Goal: Transaction & Acquisition: Obtain resource

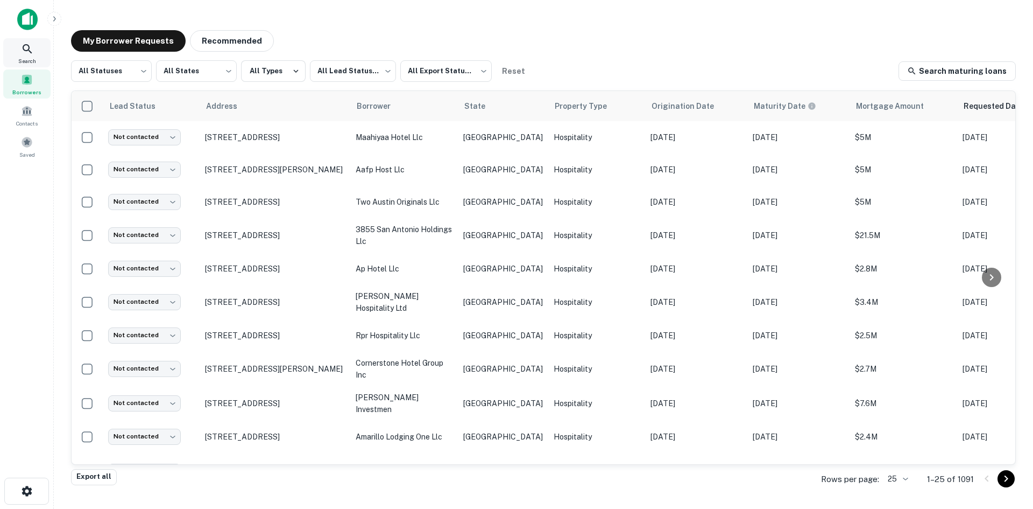
click at [22, 61] on span "Search" at bounding box center [27, 61] width 18 height 9
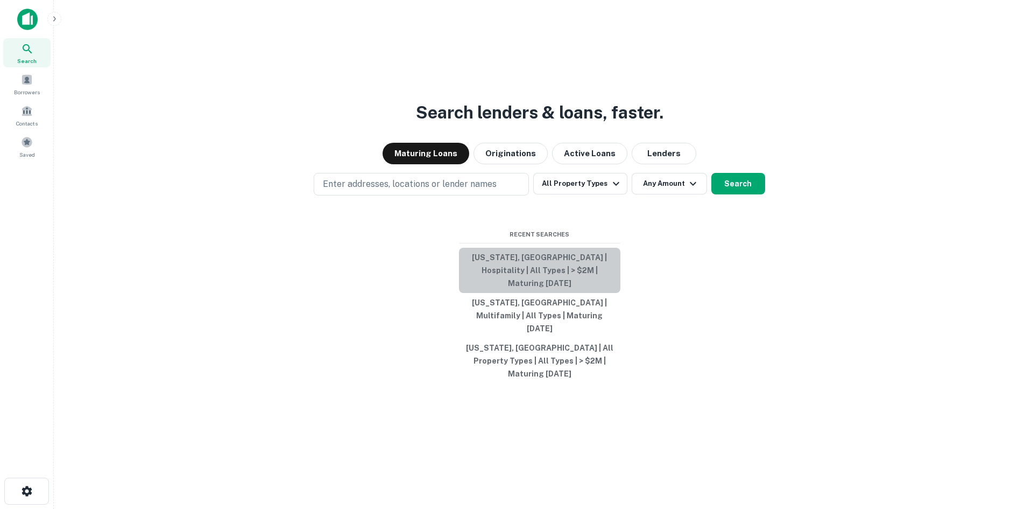
click at [579, 288] on button "[US_STATE], [GEOGRAPHIC_DATA] | Hospitality | All Types | > $2M | Maturing [DAT…" at bounding box center [539, 270] width 161 height 45
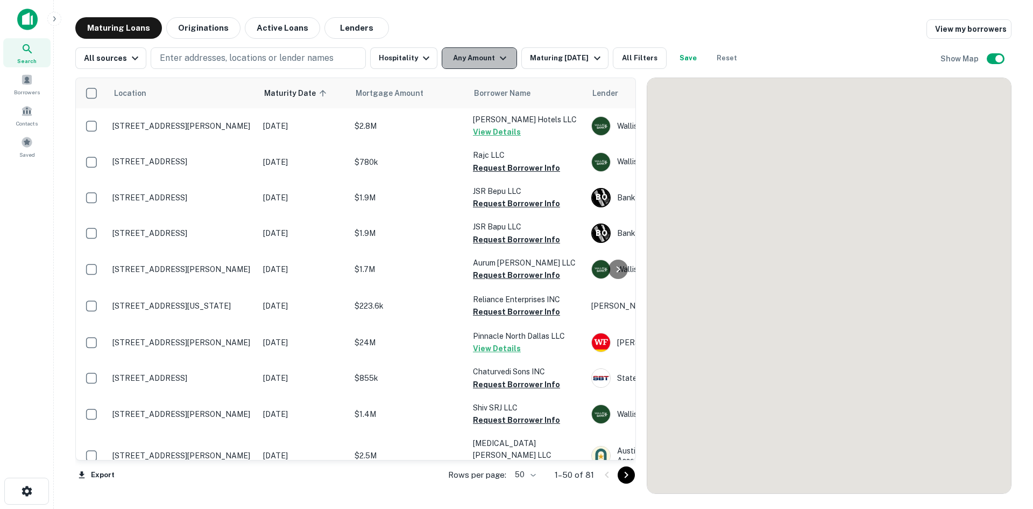
click at [501, 61] on icon "button" at bounding box center [503, 58] width 13 height 13
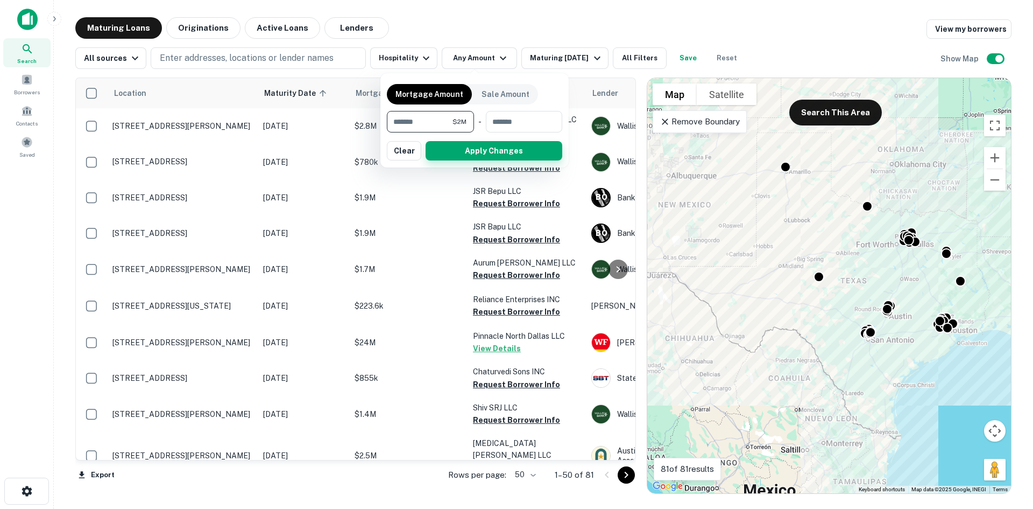
type input "*******"
click at [489, 143] on button "Apply Changes" at bounding box center [494, 150] width 137 height 19
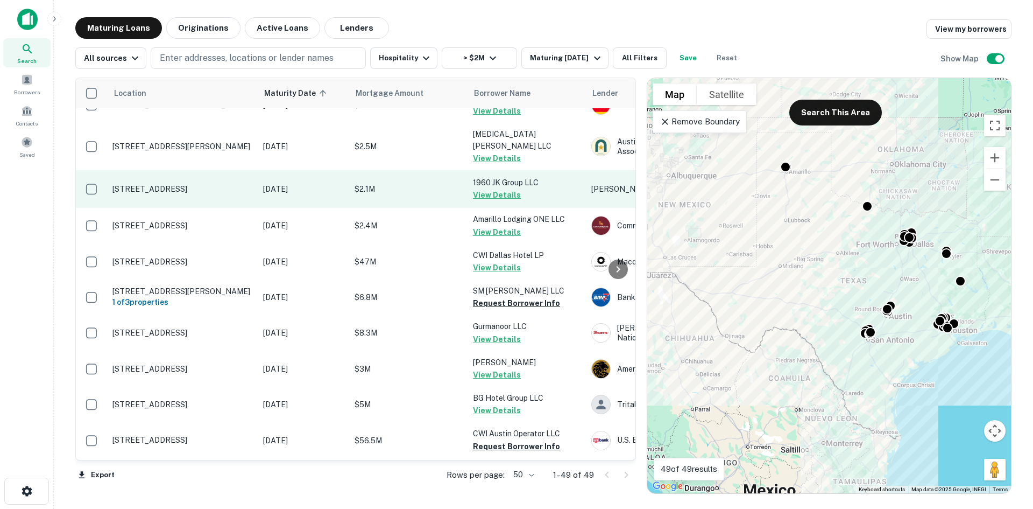
scroll to position [161, 0]
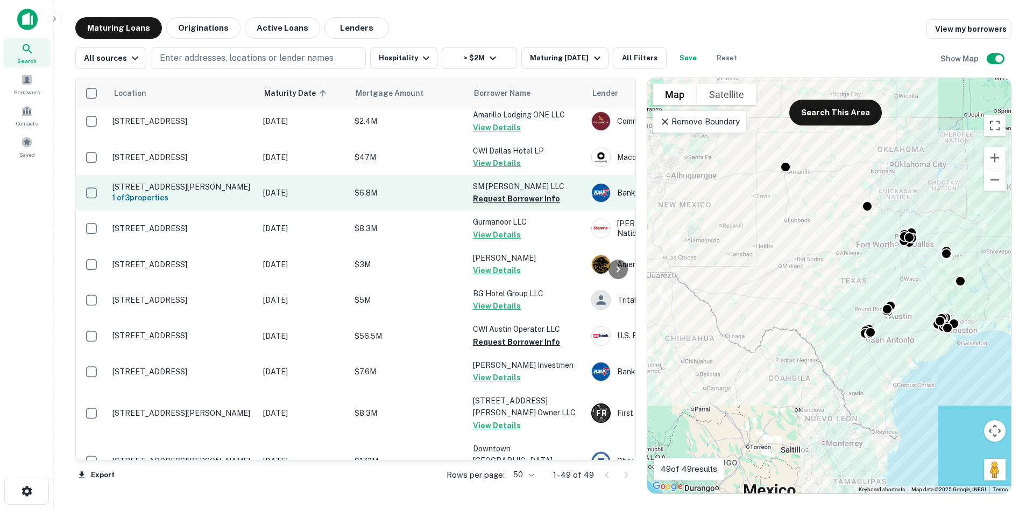
click at [528, 192] on button "Request Borrower Info" at bounding box center [516, 198] width 87 height 13
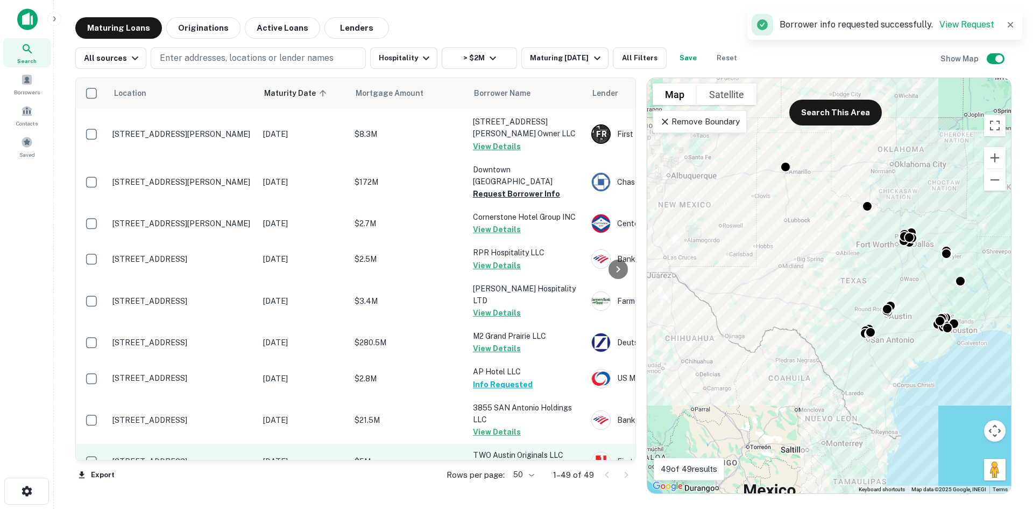
scroll to position [646, 0]
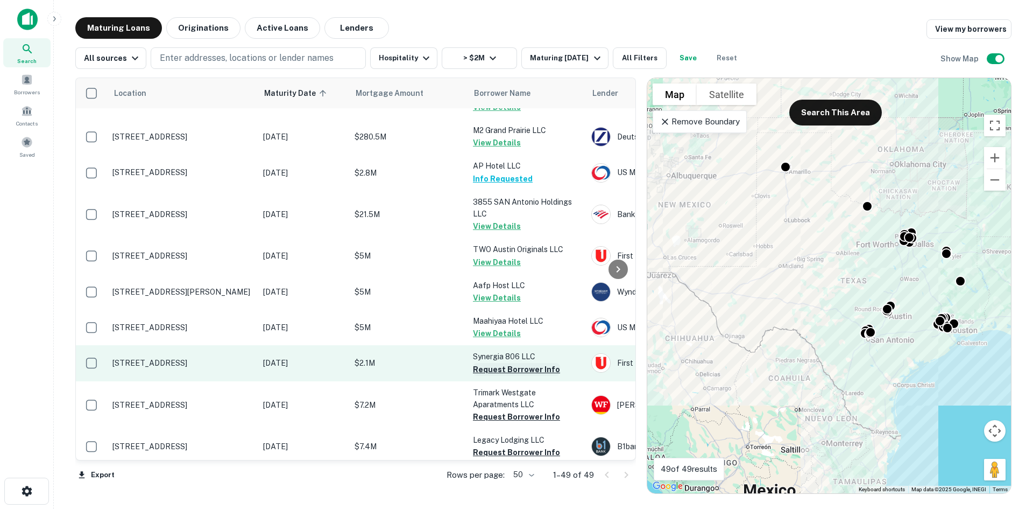
click at [524, 367] on button "Request Borrower Info" at bounding box center [516, 369] width 87 height 13
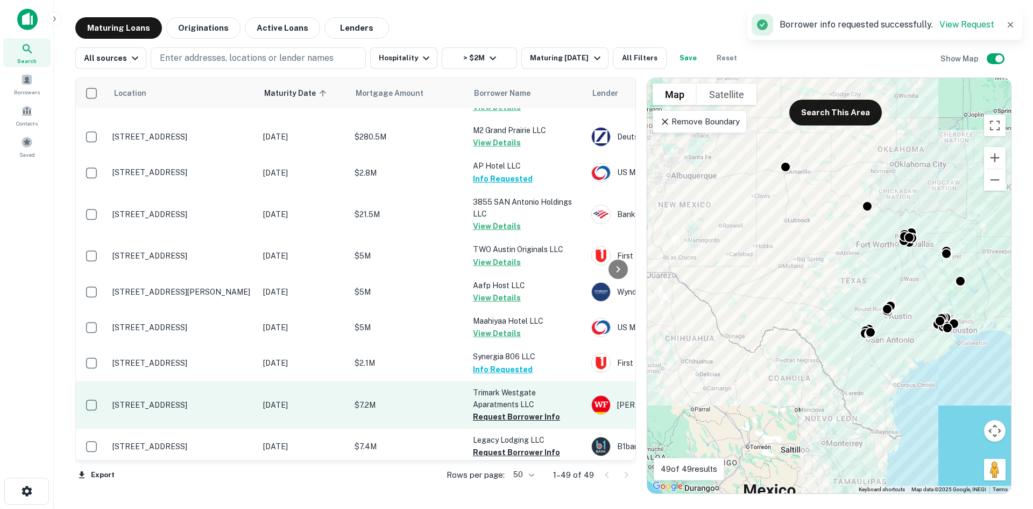
click at [512, 419] on td "Trimark Westgate Aparatments LLC Request Borrower Info" at bounding box center [527, 404] width 118 height 47
click at [518, 411] on button "Request Borrower Info" at bounding box center [516, 416] width 87 height 13
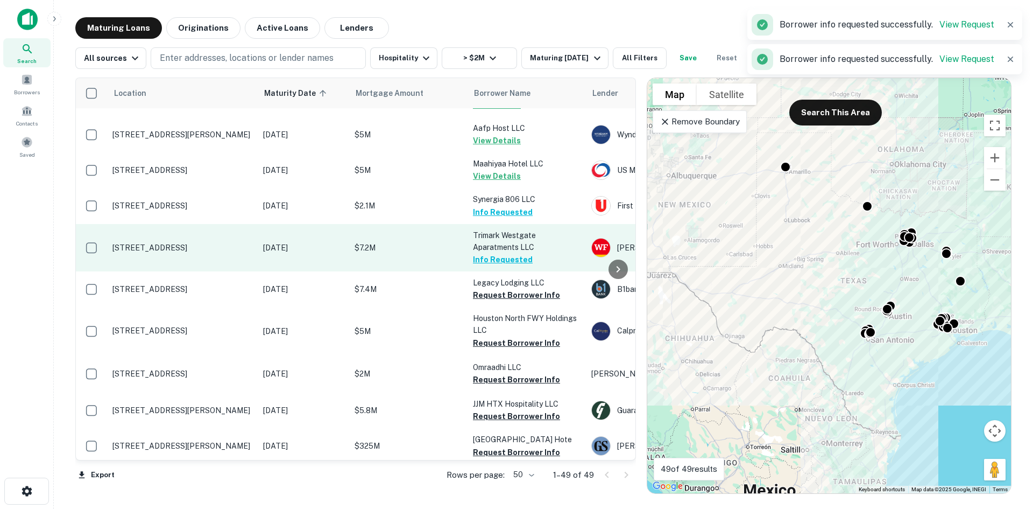
scroll to position [807, 0]
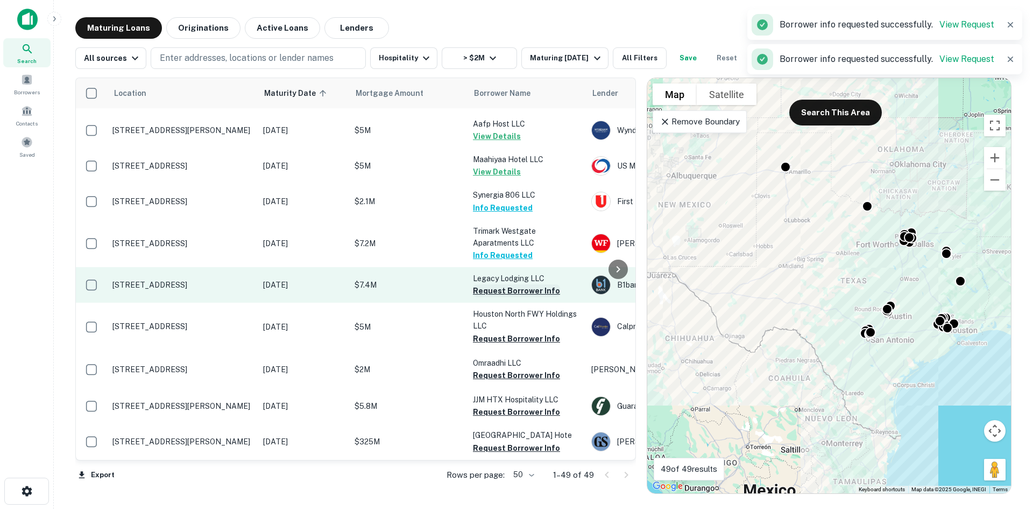
click at [524, 285] on button "Request Borrower Info" at bounding box center [516, 290] width 87 height 13
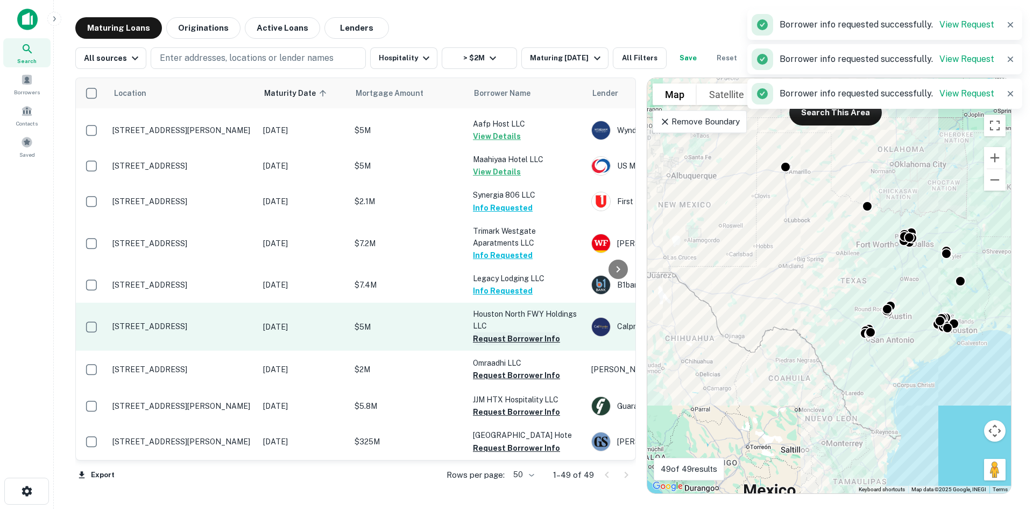
click at [523, 332] on button "Request Borrower Info" at bounding box center [516, 338] width 87 height 13
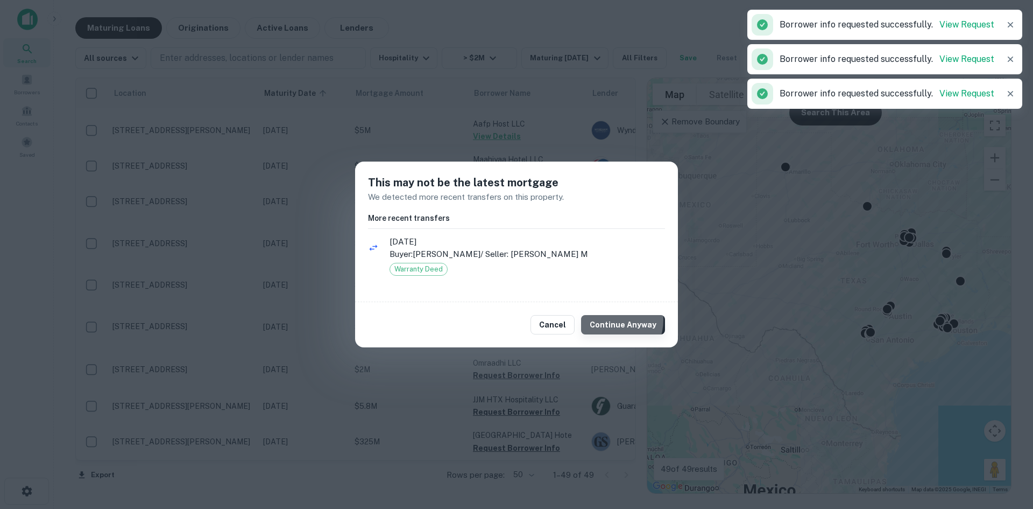
click at [612, 320] on button "Continue Anyway" at bounding box center [623, 324] width 84 height 19
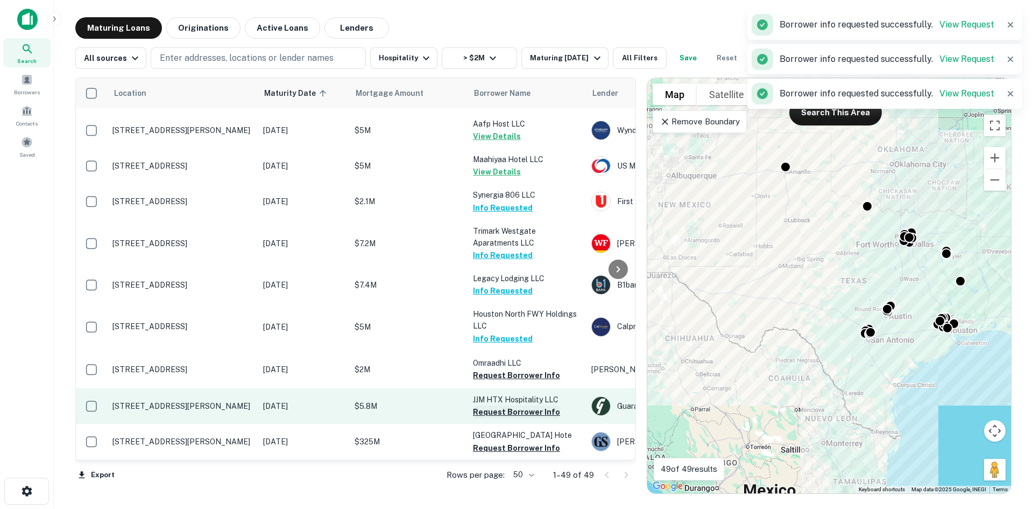
click at [510, 405] on button "Request Borrower Info" at bounding box center [516, 411] width 87 height 13
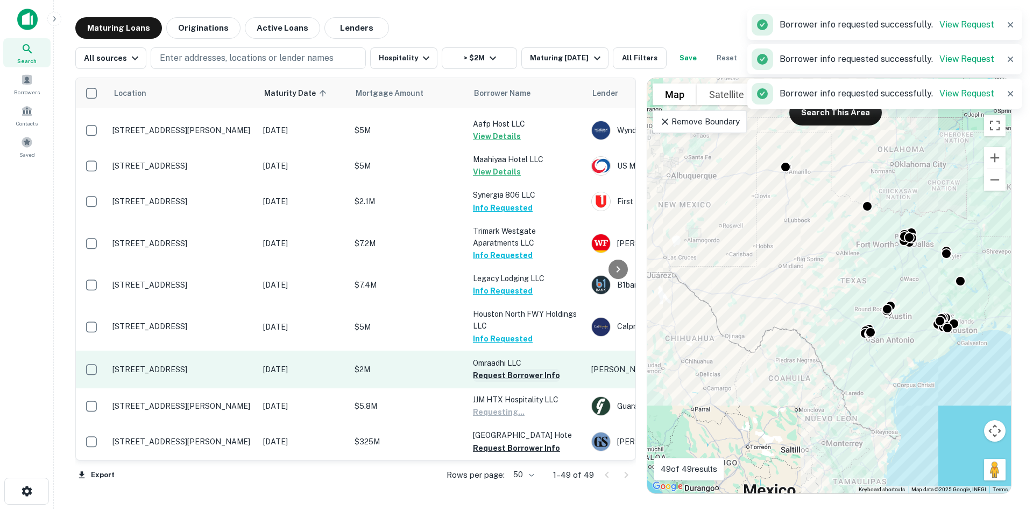
click at [513, 372] on button "Request Borrower Info" at bounding box center [516, 375] width 87 height 13
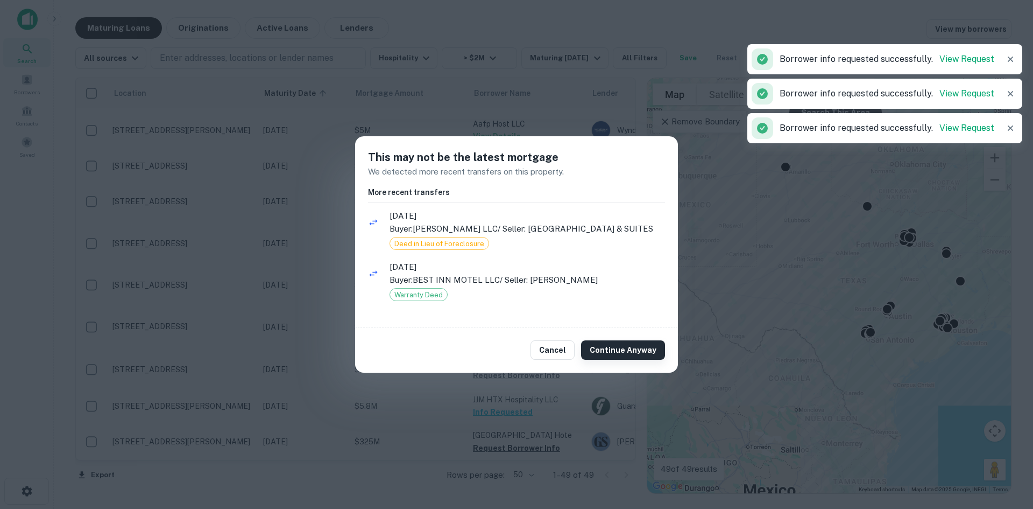
click at [609, 354] on button "Continue Anyway" at bounding box center [623, 349] width 84 height 19
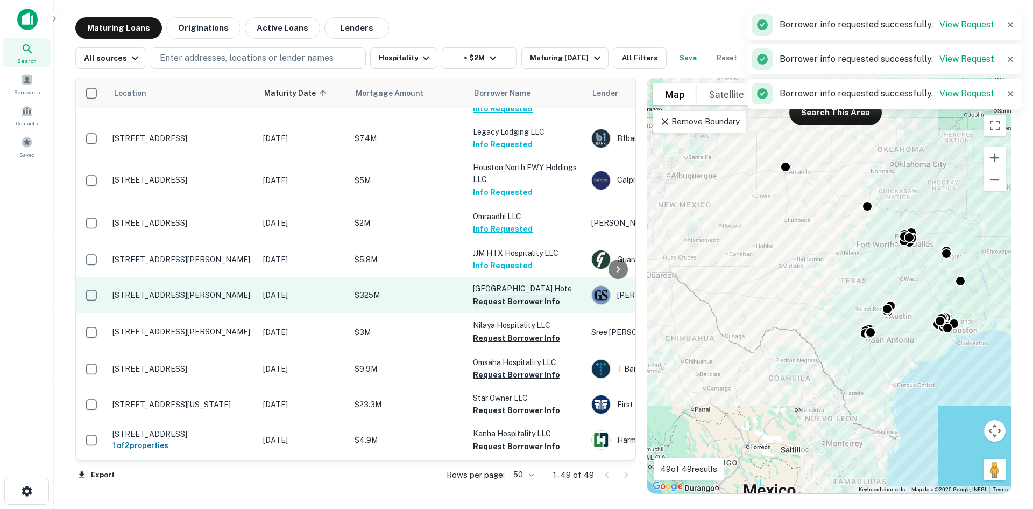
scroll to position [969, 0]
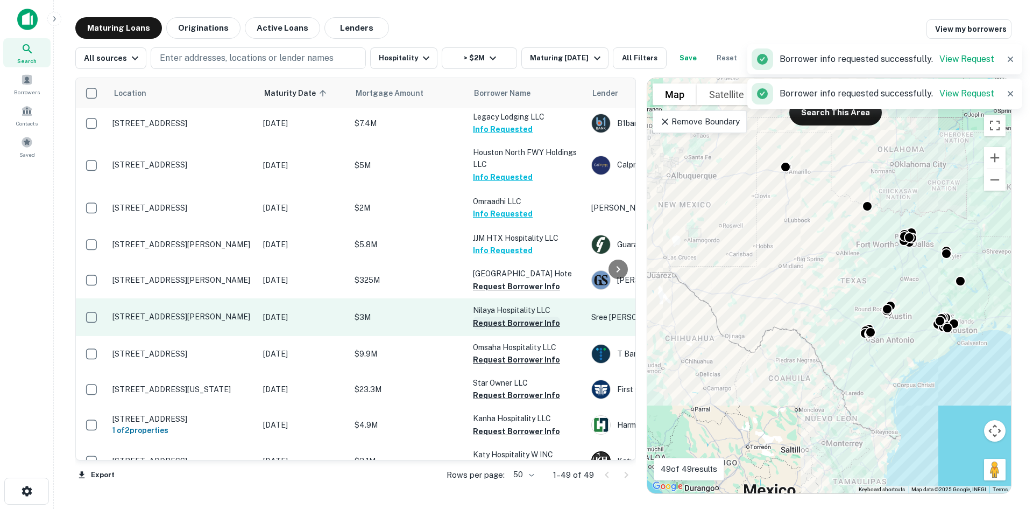
click at [516, 326] on button "Request Borrower Info" at bounding box center [516, 322] width 87 height 13
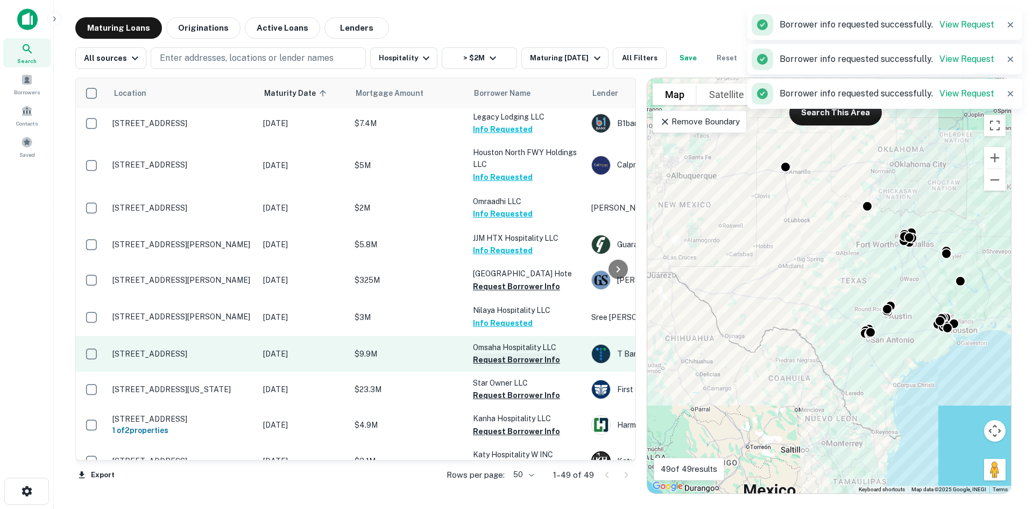
click at [519, 365] on button "Request Borrower Info" at bounding box center [516, 359] width 87 height 13
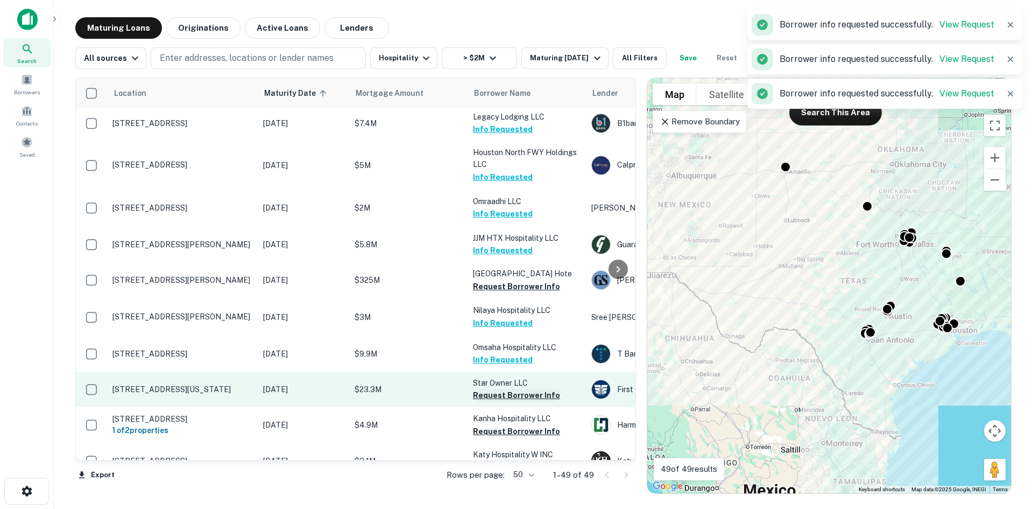
click at [519, 401] on button "Request Borrower Info" at bounding box center [516, 395] width 87 height 13
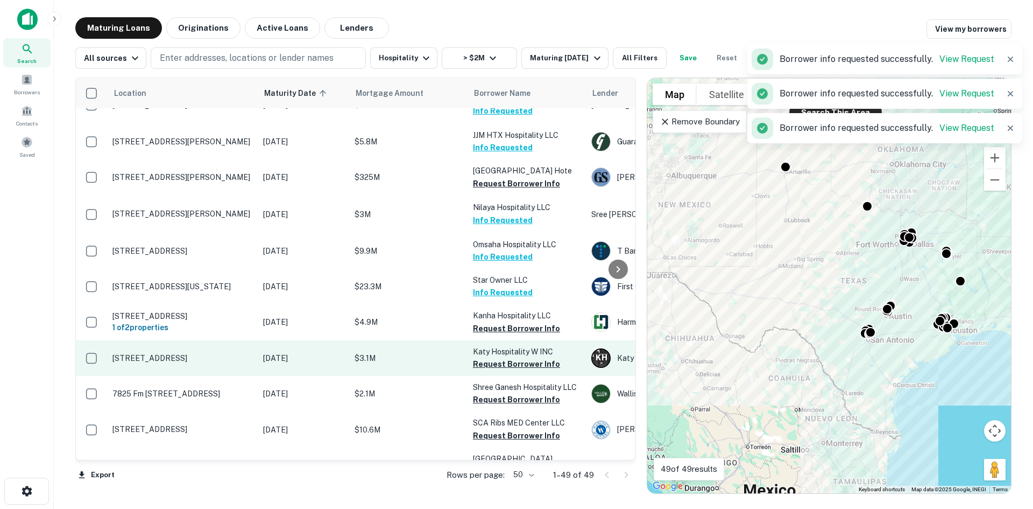
scroll to position [1076, 0]
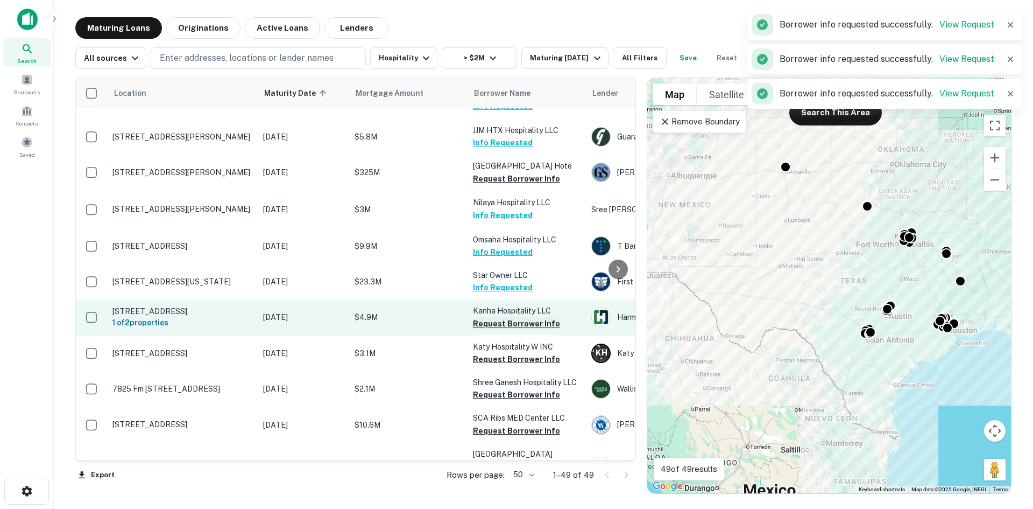
click at [531, 330] on button "Request Borrower Info" at bounding box center [516, 323] width 87 height 13
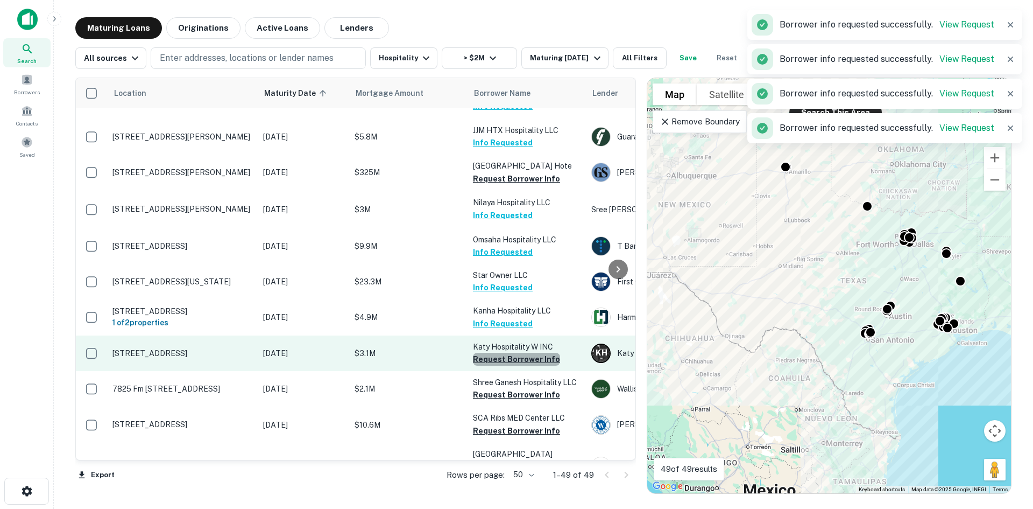
click at [534, 364] on button "Request Borrower Info" at bounding box center [516, 359] width 87 height 13
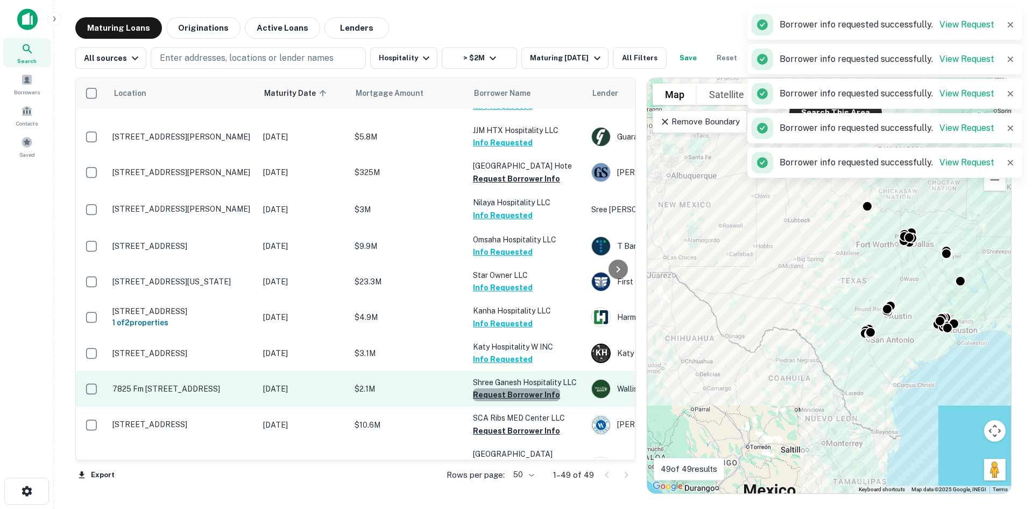
click at [533, 398] on button "Request Borrower Info" at bounding box center [516, 394] width 87 height 13
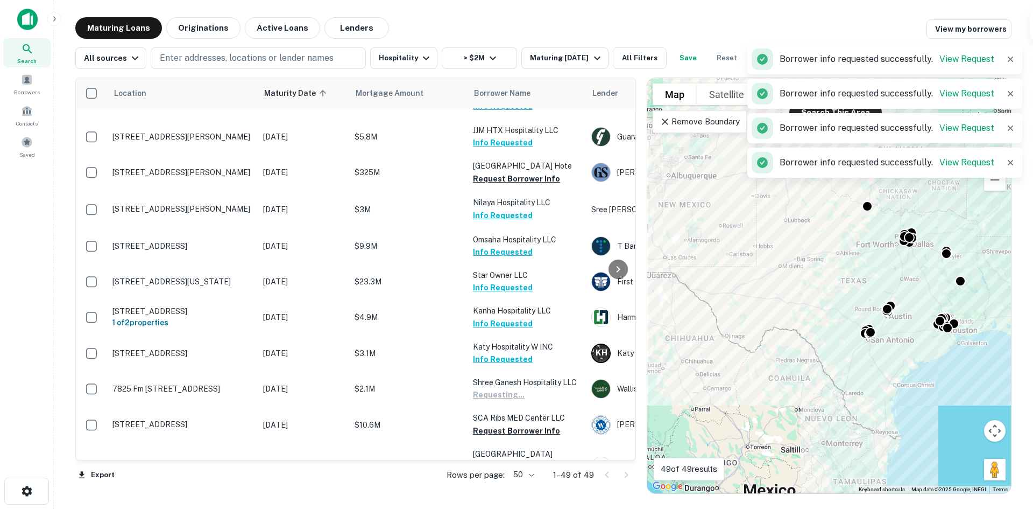
scroll to position [1184, 0]
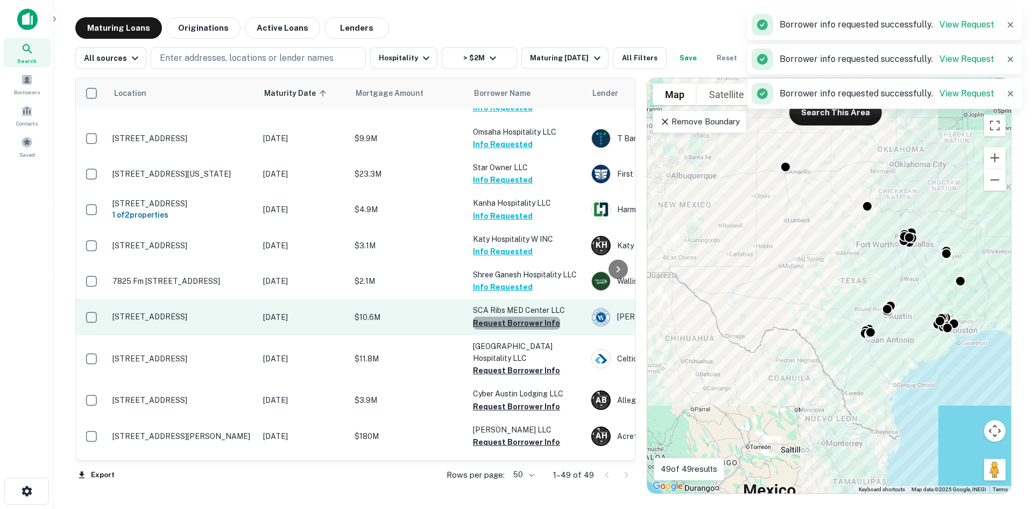
click at [533, 329] on button "Request Borrower Info" at bounding box center [516, 322] width 87 height 13
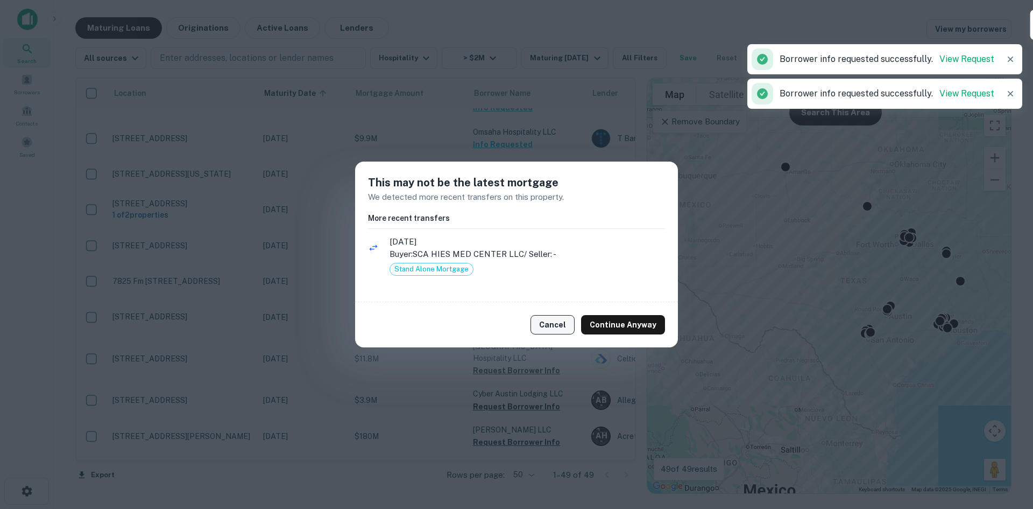
click at [566, 328] on button "Cancel" at bounding box center [553, 324] width 44 height 19
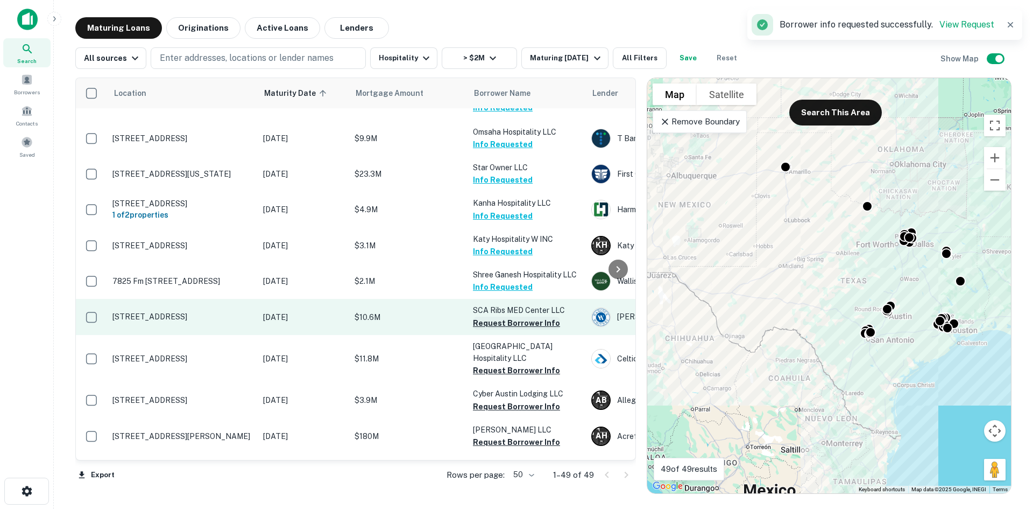
click at [541, 329] on button "Request Borrower Info" at bounding box center [516, 322] width 87 height 13
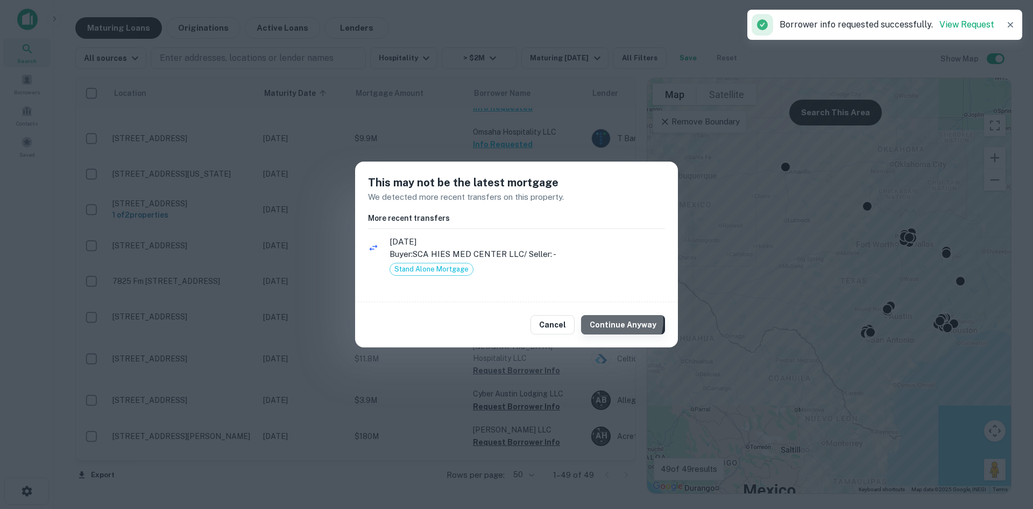
click at [622, 321] on button "Continue Anyway" at bounding box center [623, 324] width 84 height 19
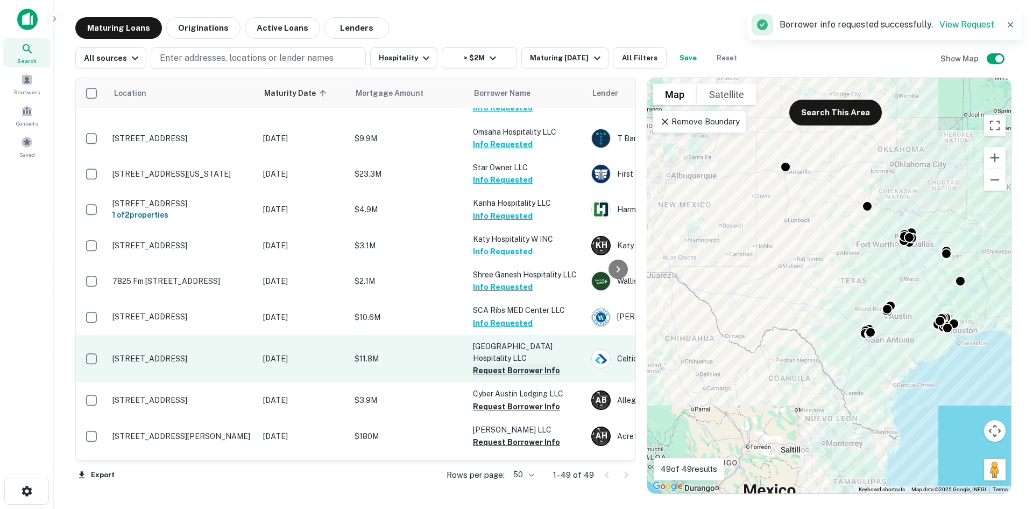
click at [531, 377] on button "Request Borrower Info" at bounding box center [516, 370] width 87 height 13
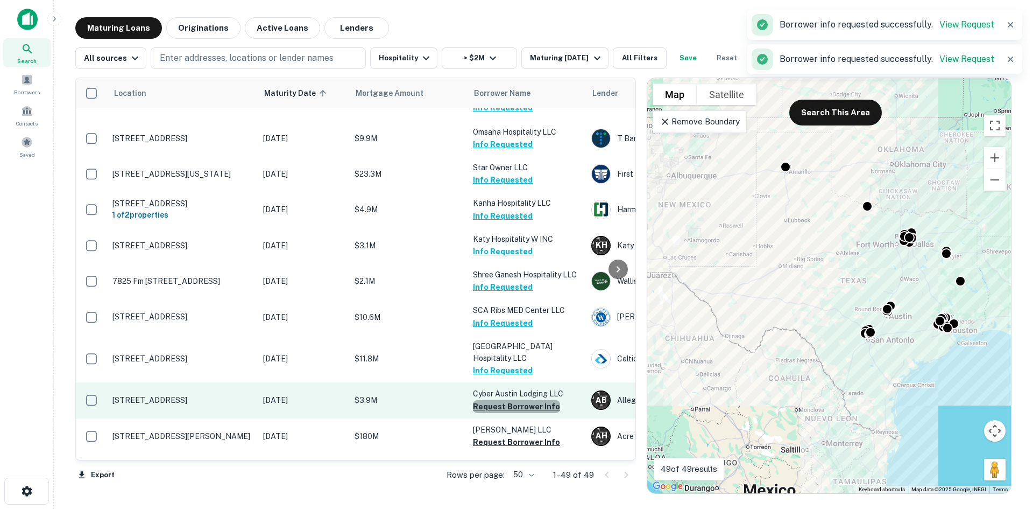
click at [537, 412] on button "Request Borrower Info" at bounding box center [516, 406] width 87 height 13
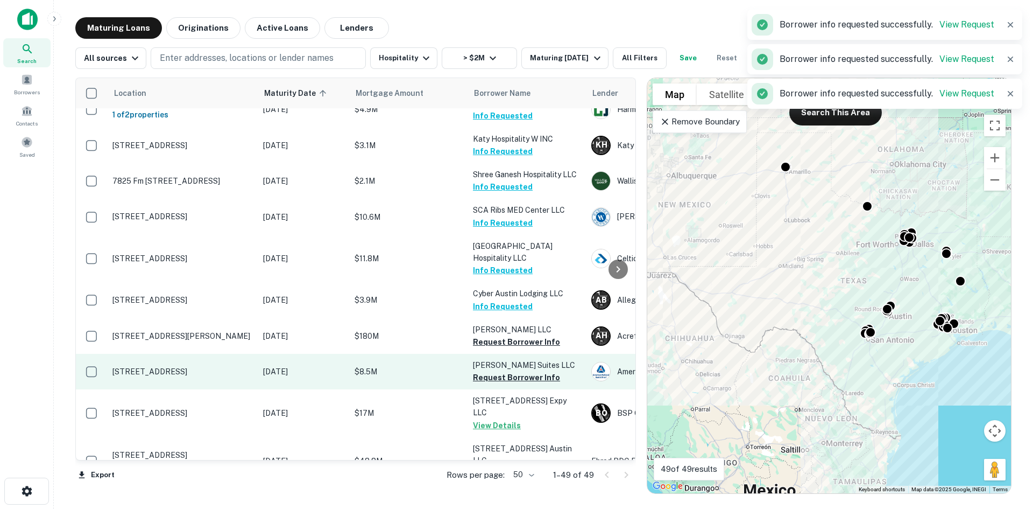
scroll to position [1292, 0]
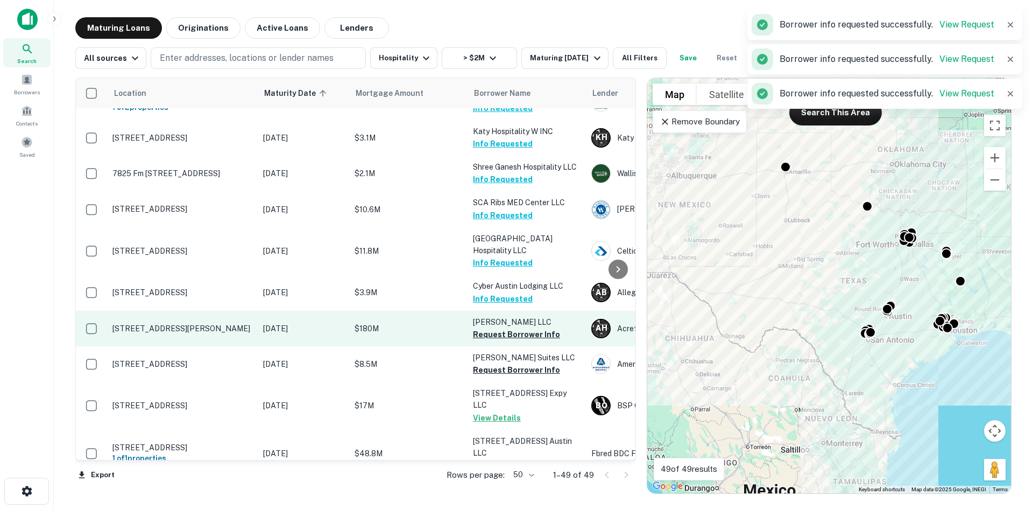
click at [531, 346] on td "[PERSON_NAME] LLC Request Borrower Info" at bounding box center [527, 329] width 118 height 36
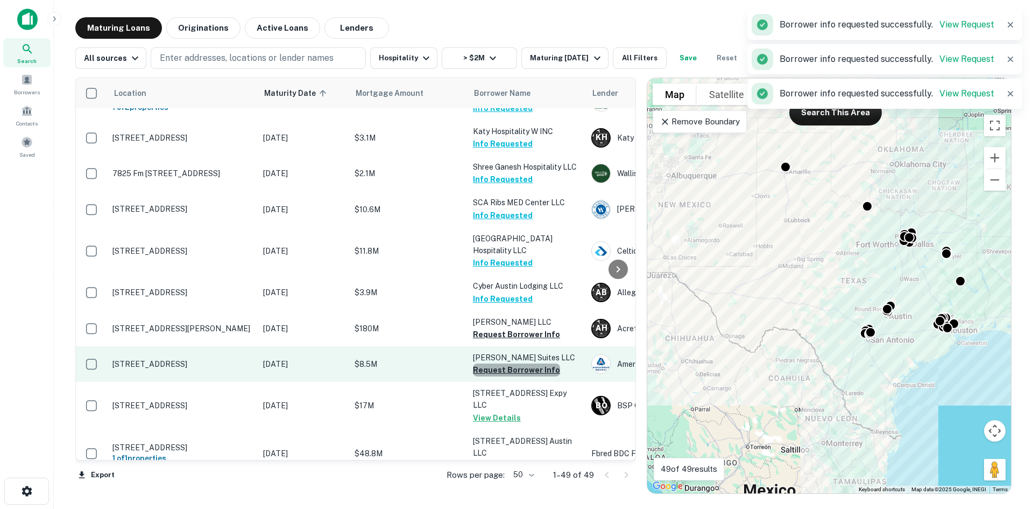
click at [522, 376] on button "Request Borrower Info" at bounding box center [516, 369] width 87 height 13
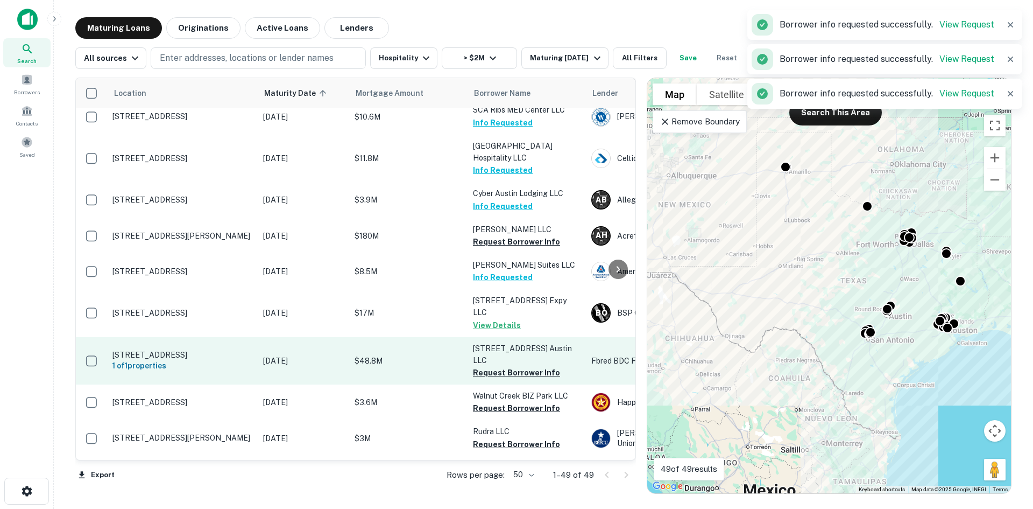
scroll to position [1399, 0]
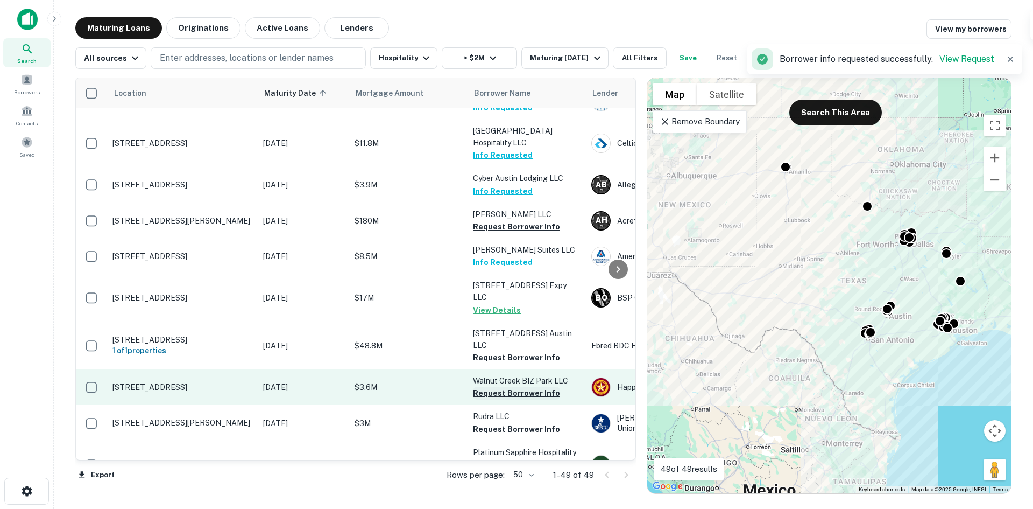
click at [521, 386] on button "Request Borrower Info" at bounding box center [516, 392] width 87 height 13
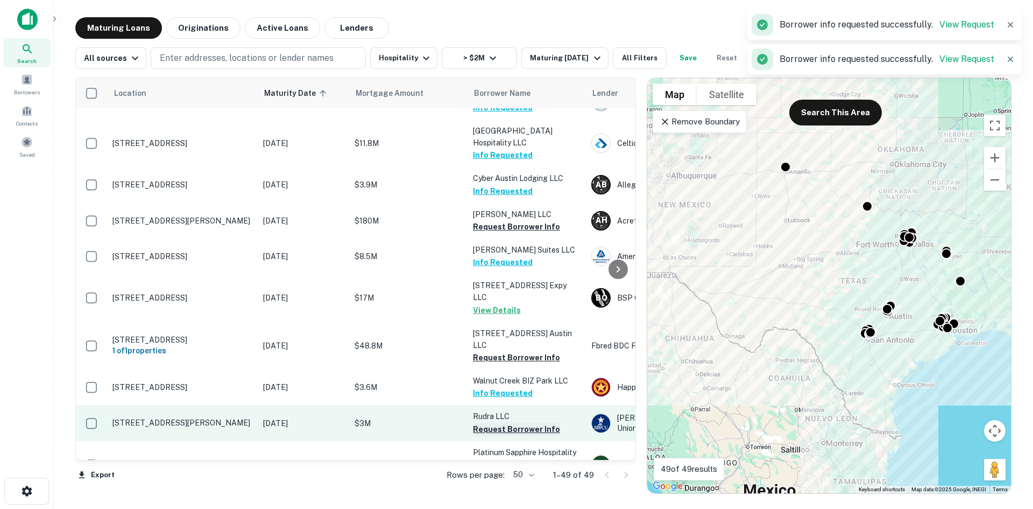
click at [521, 422] on button "Request Borrower Info" at bounding box center [516, 428] width 87 height 13
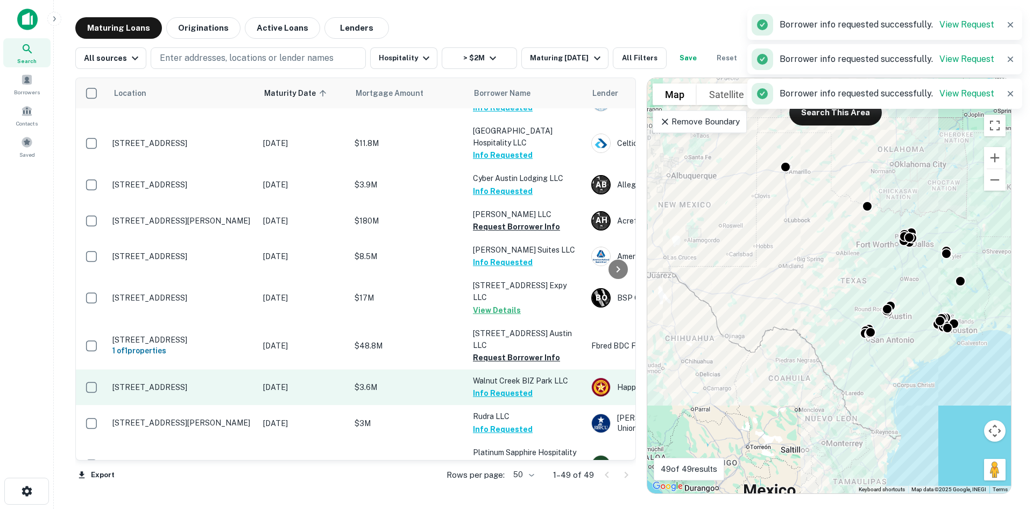
scroll to position [1453, 0]
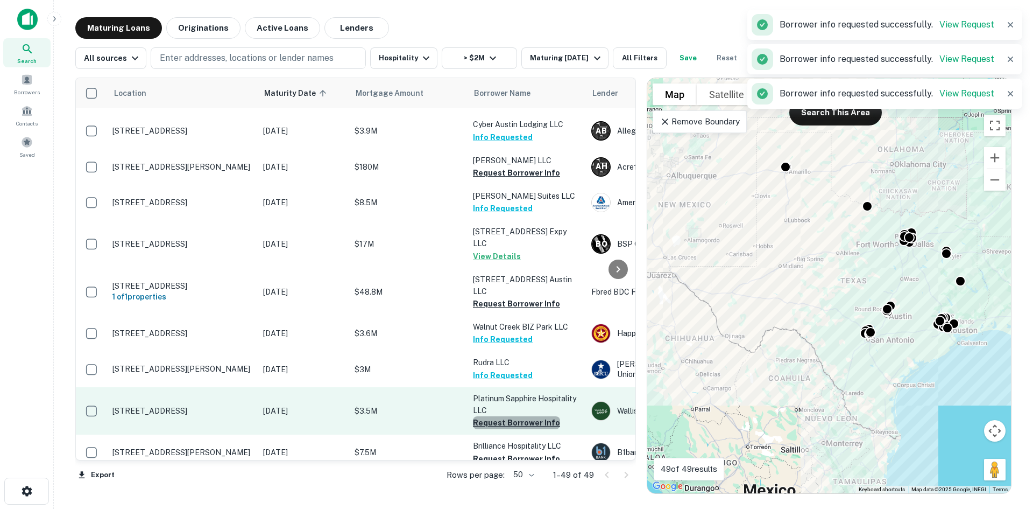
click at [530, 416] on button "Request Borrower Info" at bounding box center [516, 422] width 87 height 13
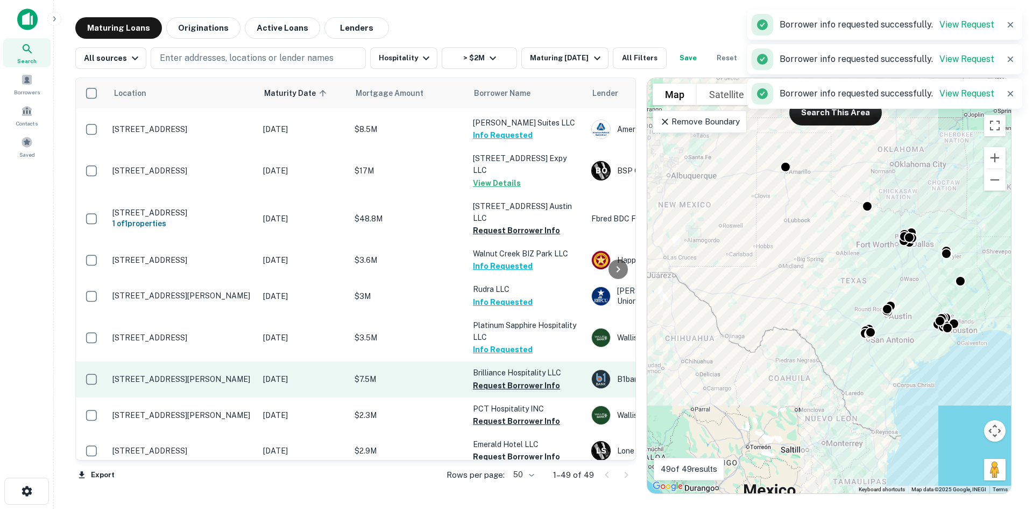
scroll to position [1528, 0]
click at [532, 377] on button "Request Borrower Info" at bounding box center [516, 383] width 87 height 13
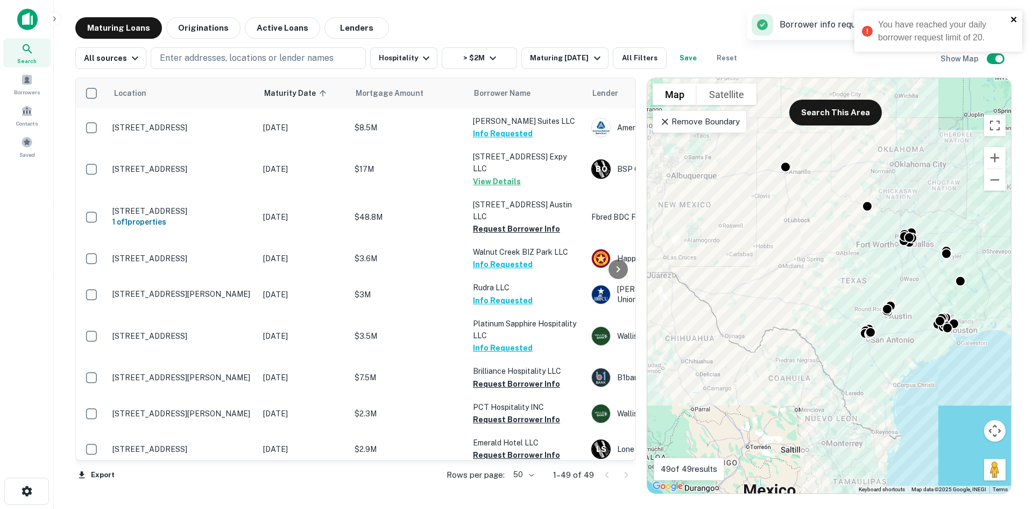
click at [1016, 22] on icon "close" at bounding box center [1013, 19] width 5 height 5
